Goal: Find specific page/section: Find specific page/section

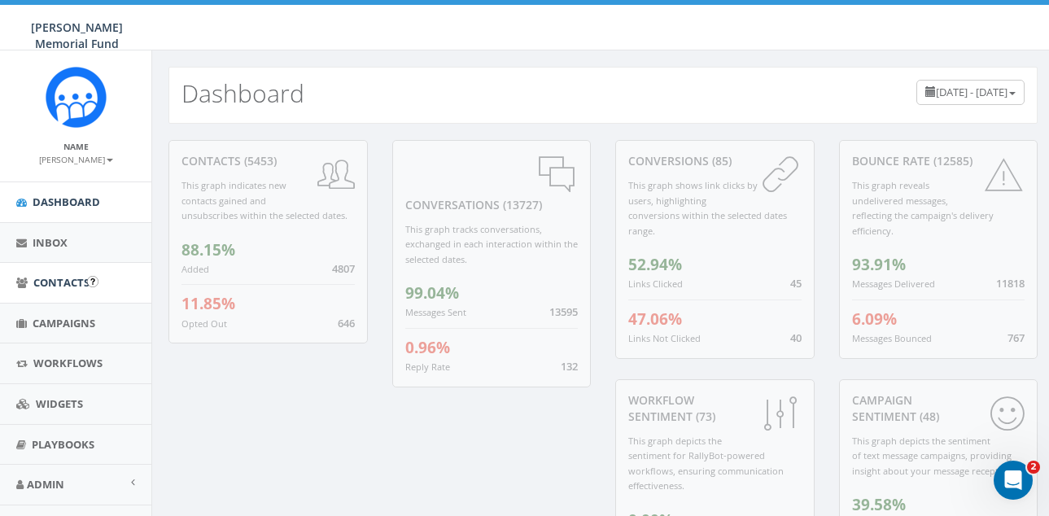
click at [73, 278] on span "Contacts" at bounding box center [61, 282] width 56 height 15
click at [72, 280] on span "Contacts" at bounding box center [61, 282] width 56 height 15
click at [70, 278] on span "Contacts" at bounding box center [61, 282] width 56 height 15
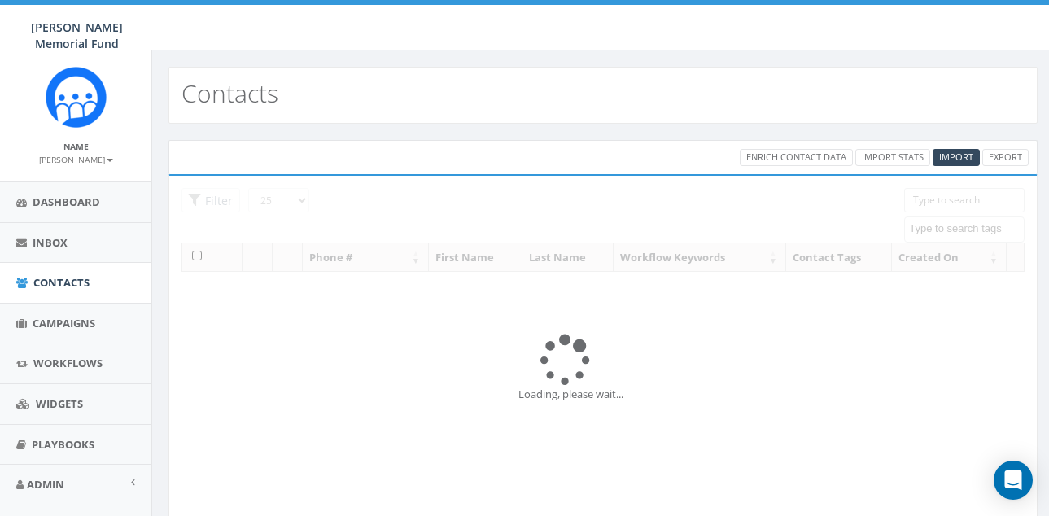
select select
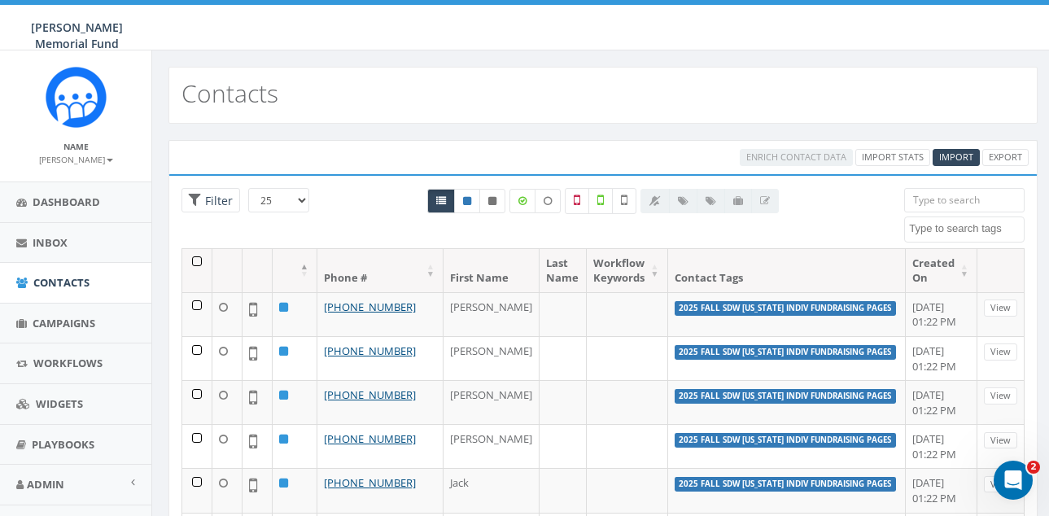
click at [952, 199] on input "search" at bounding box center [964, 200] width 120 height 24
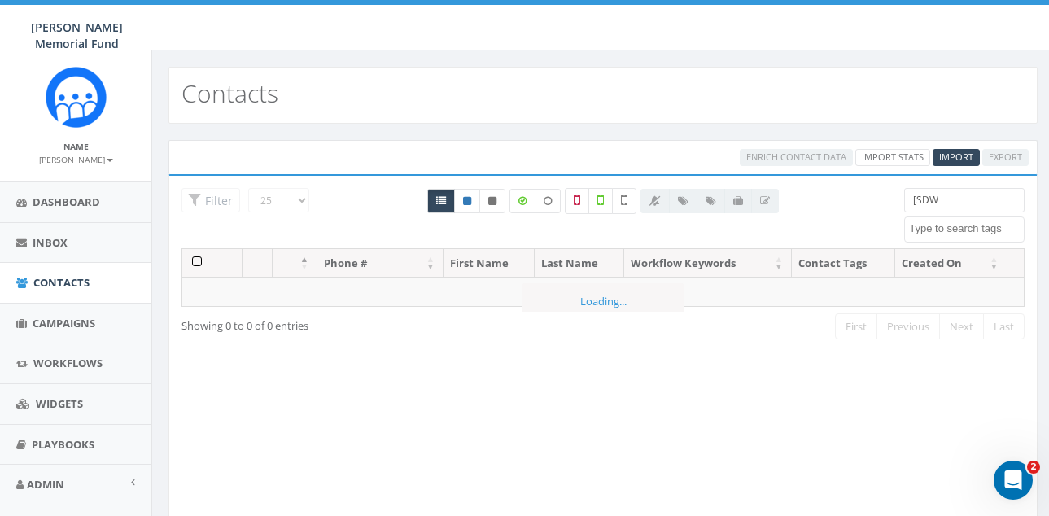
type input "[SDW]"
click at [953, 194] on input "[SDW]" at bounding box center [964, 200] width 120 height 24
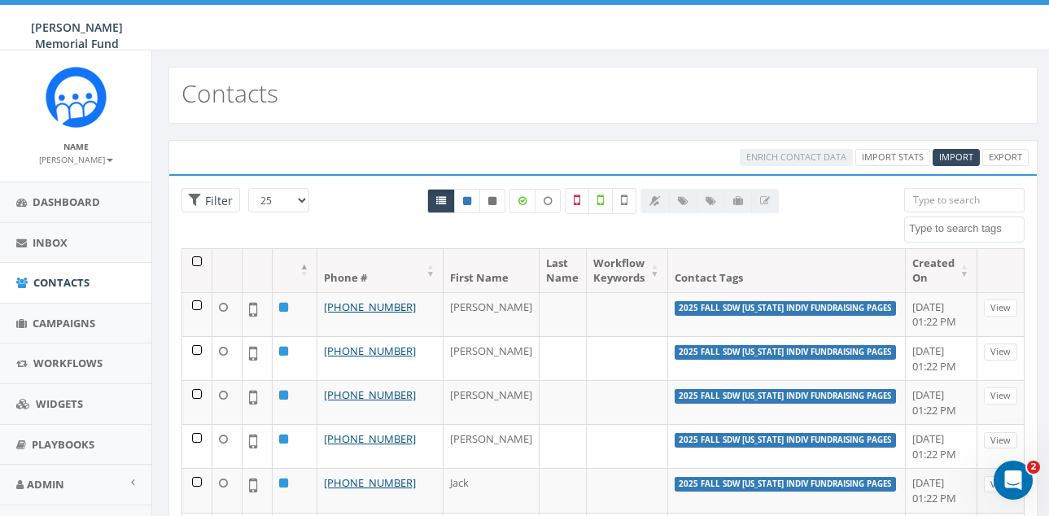
click at [947, 226] on textarea "Search" at bounding box center [966, 228] width 115 height 15
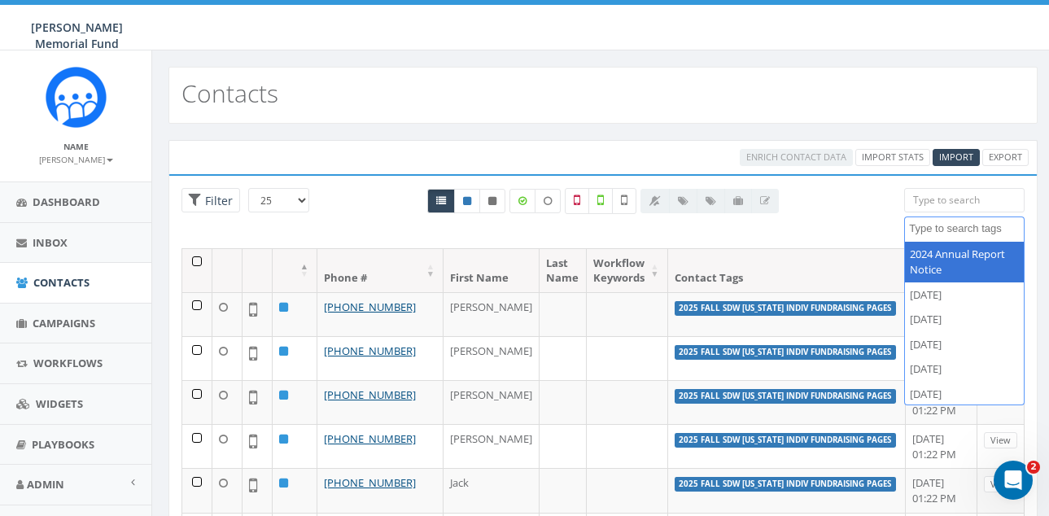
paste textarea "[SDW]"
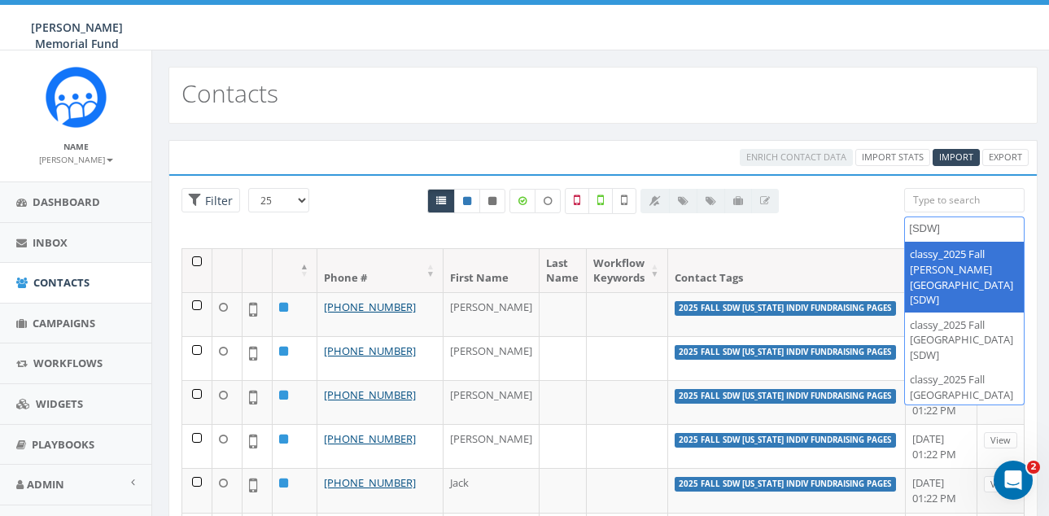
type textarea "[SDW]"
select select "classy_2025 Fall [PERSON_NAME][GEOGRAPHIC_DATA] [SDW]"
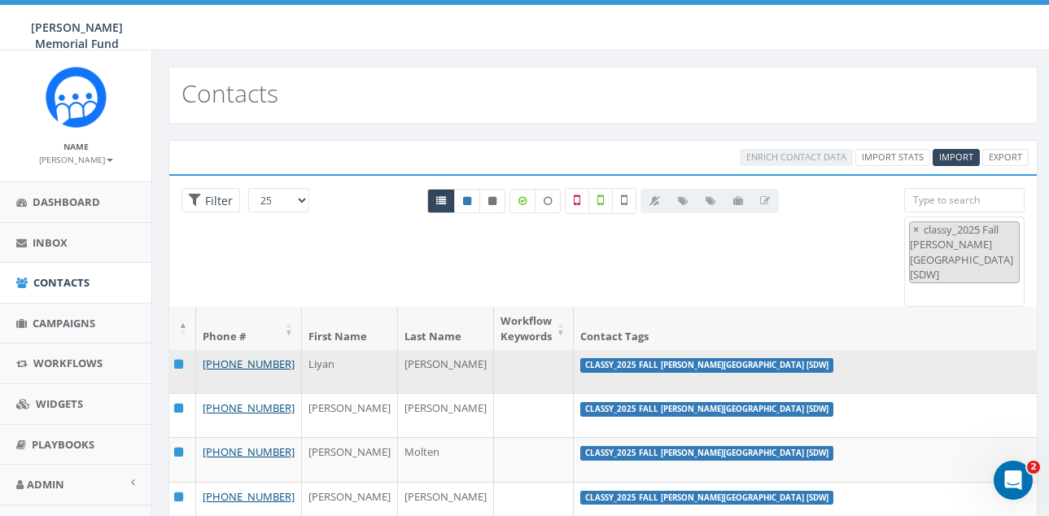
scroll to position [2, 72]
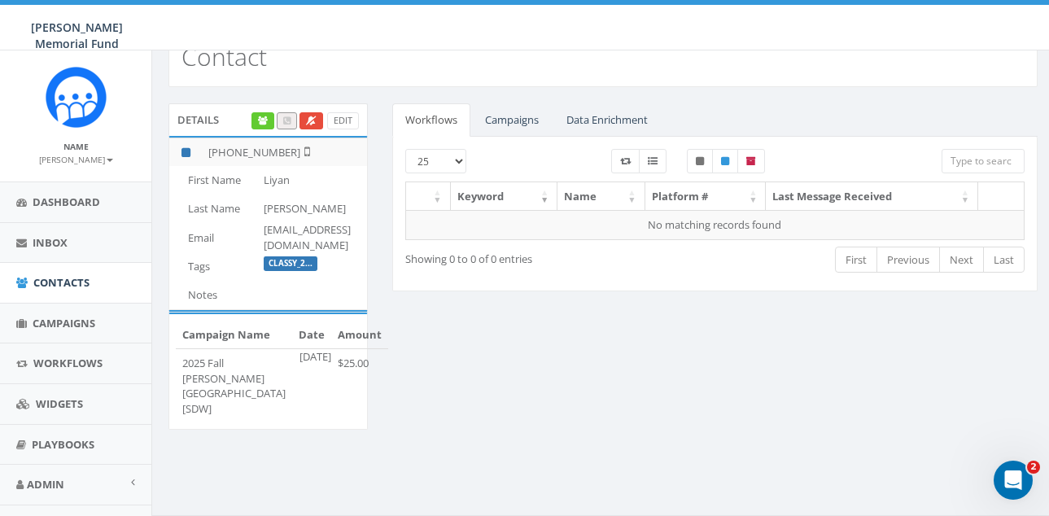
scroll to position [28, 0]
